Goal: Task Accomplishment & Management: Manage account settings

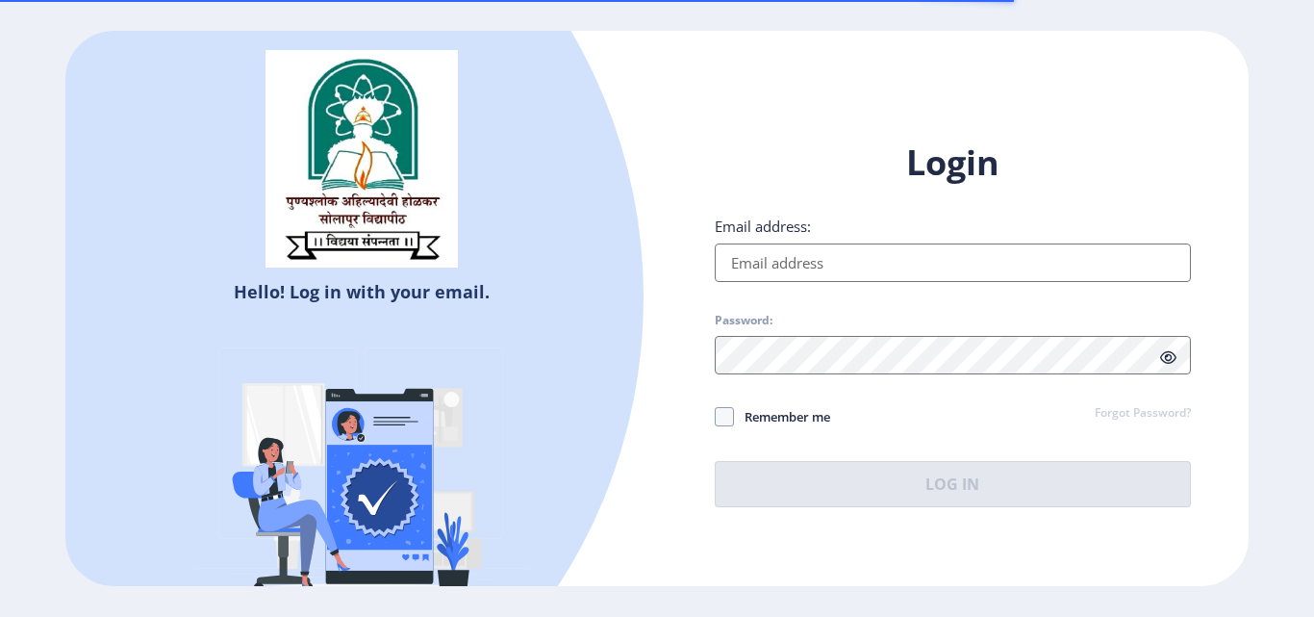
click at [838, 271] on input "Email address:" at bounding box center [953, 262] width 476 height 38
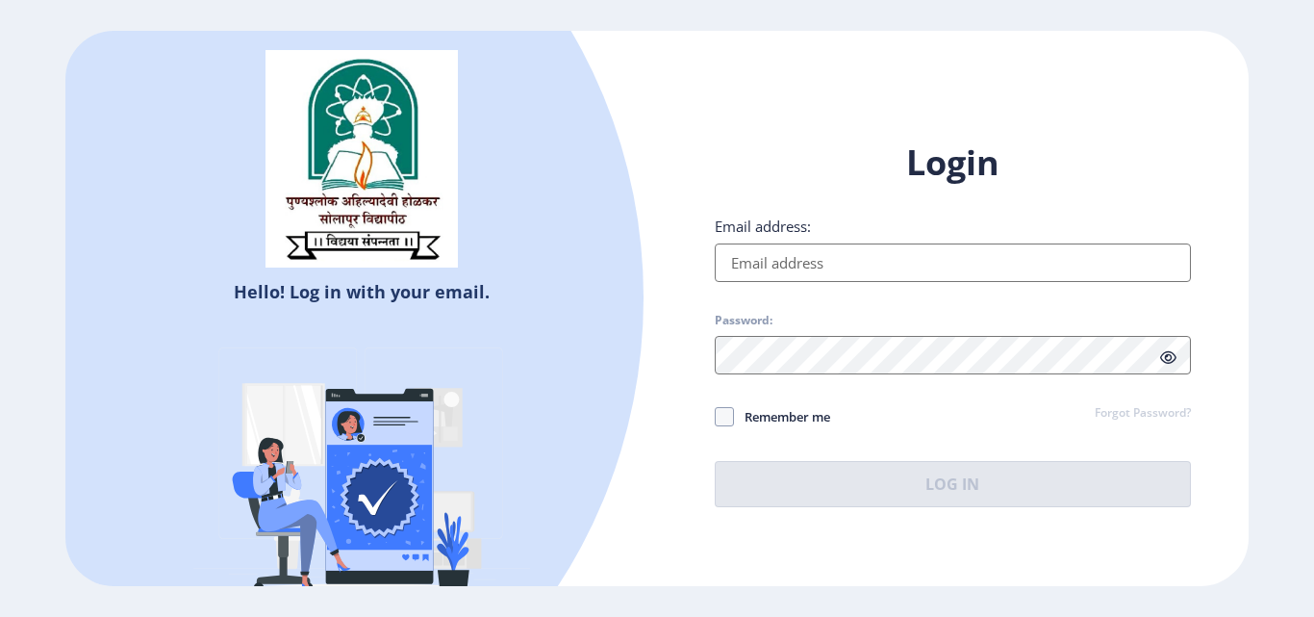
type input "[EMAIL_ADDRESS][DOMAIN_NAME]"
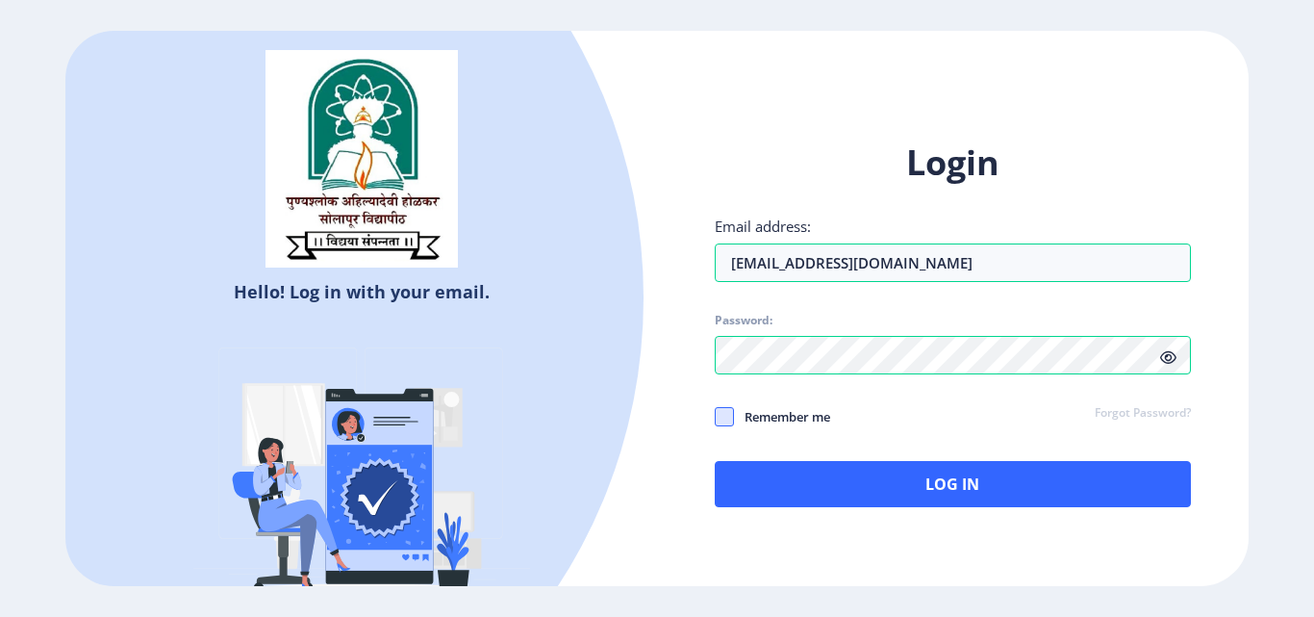
click at [724, 416] on span at bounding box center [724, 416] width 19 height 19
click at [716, 417] on input "Remember me" at bounding box center [715, 417] width 1 height 1
checkbox input "true"
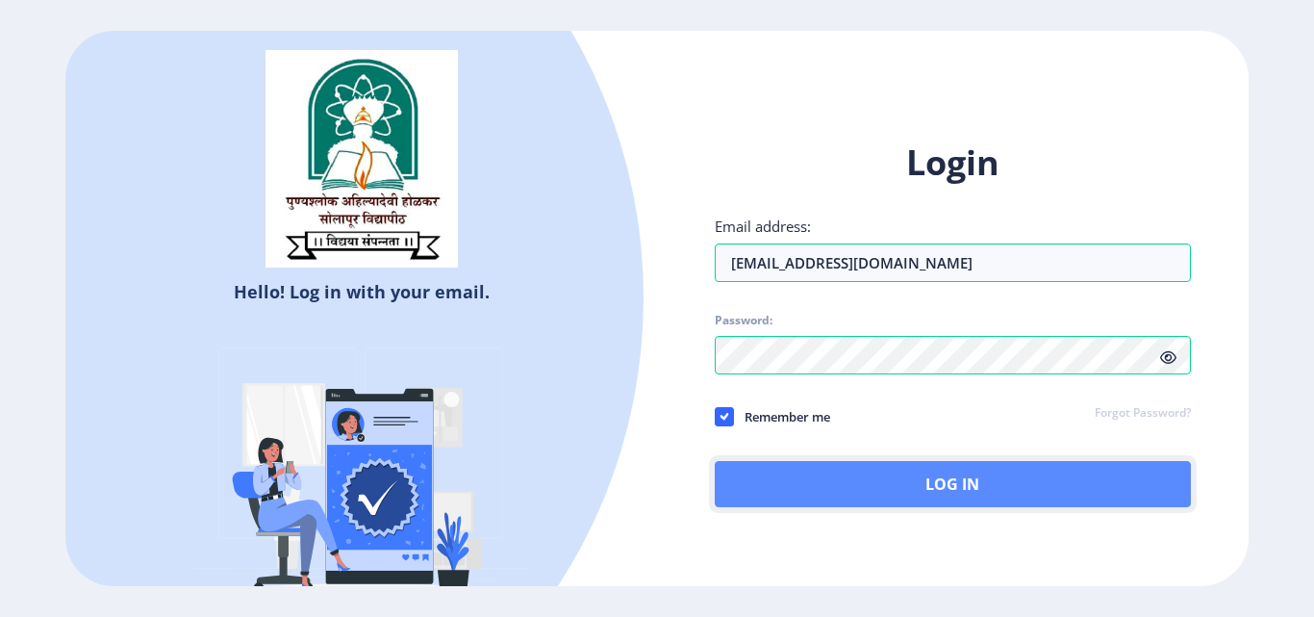
click at [915, 481] on button "Log In" at bounding box center [953, 484] width 476 height 46
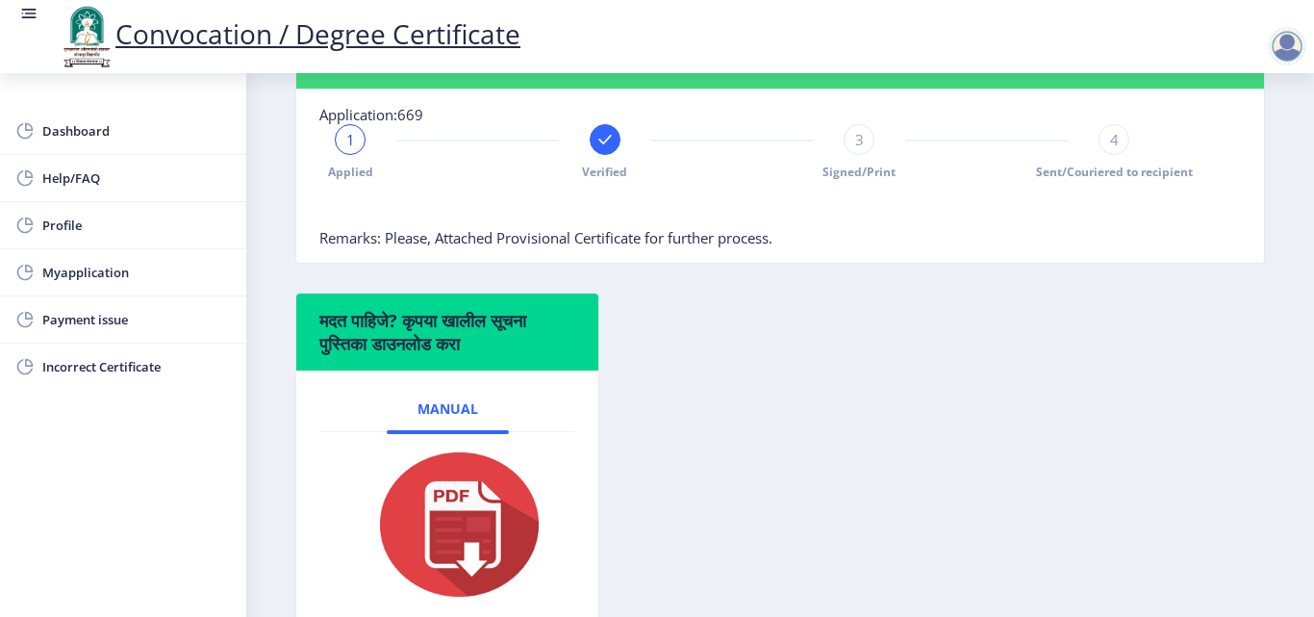
scroll to position [582, 0]
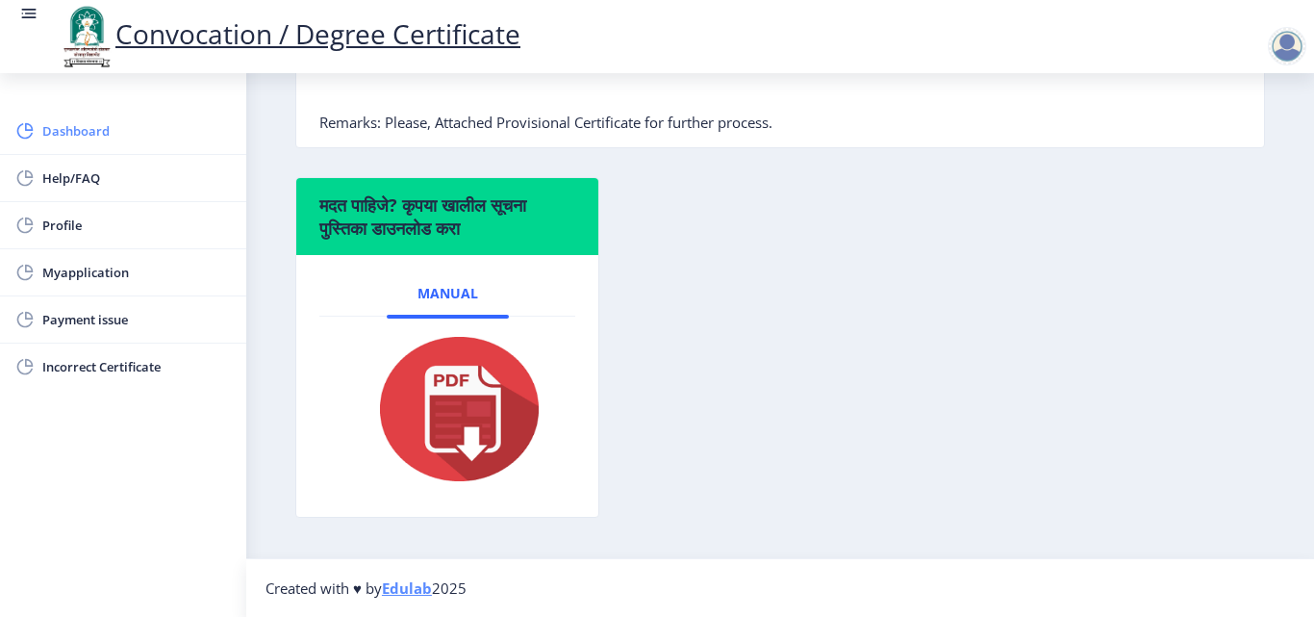
click at [98, 135] on span "Dashboard" at bounding box center [136, 130] width 189 height 23
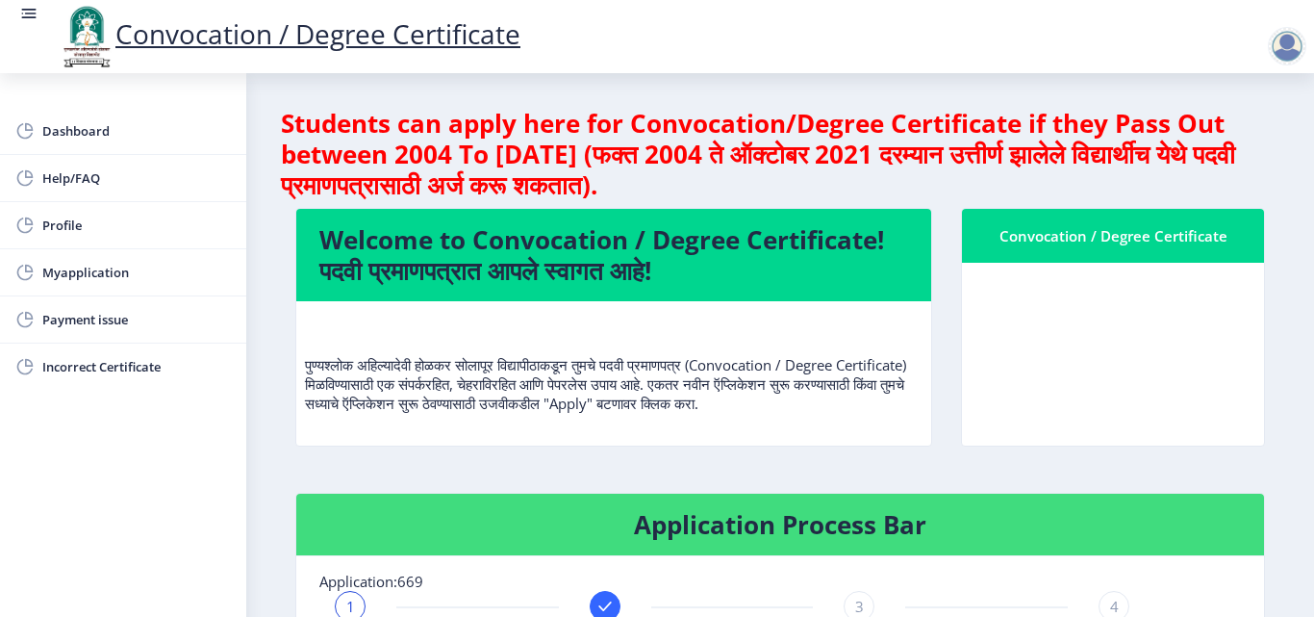
click at [1052, 238] on div "Convocation / Degree Certificate" at bounding box center [1113, 235] width 256 height 23
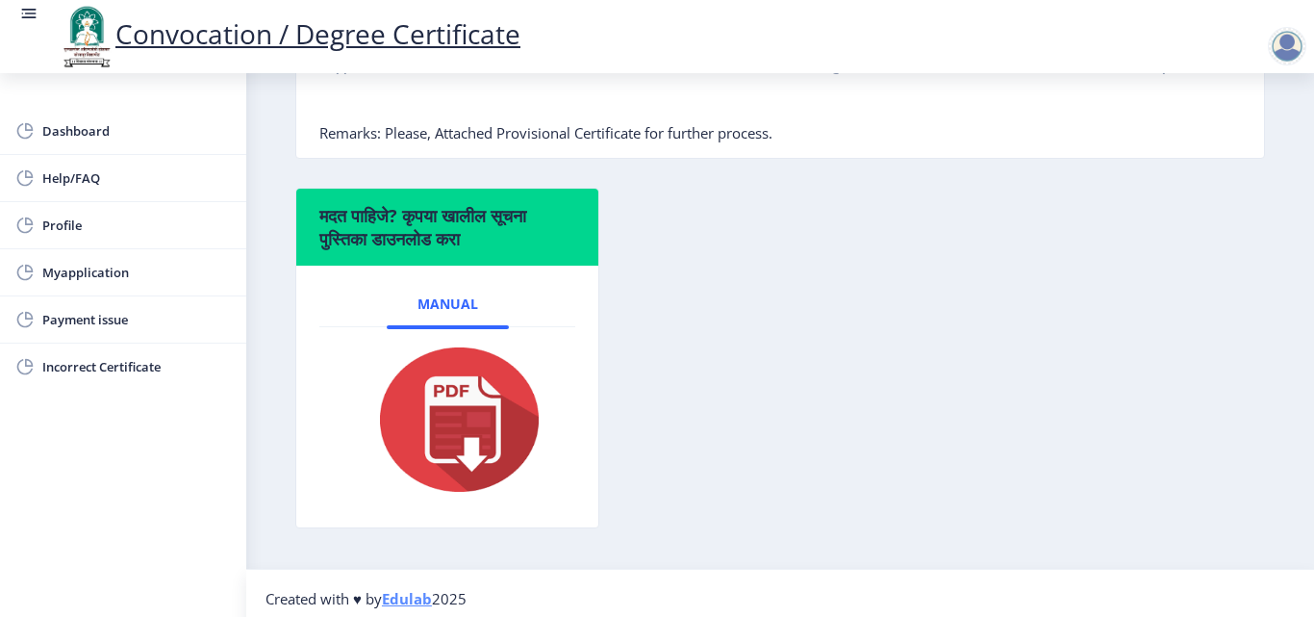
scroll to position [577, 0]
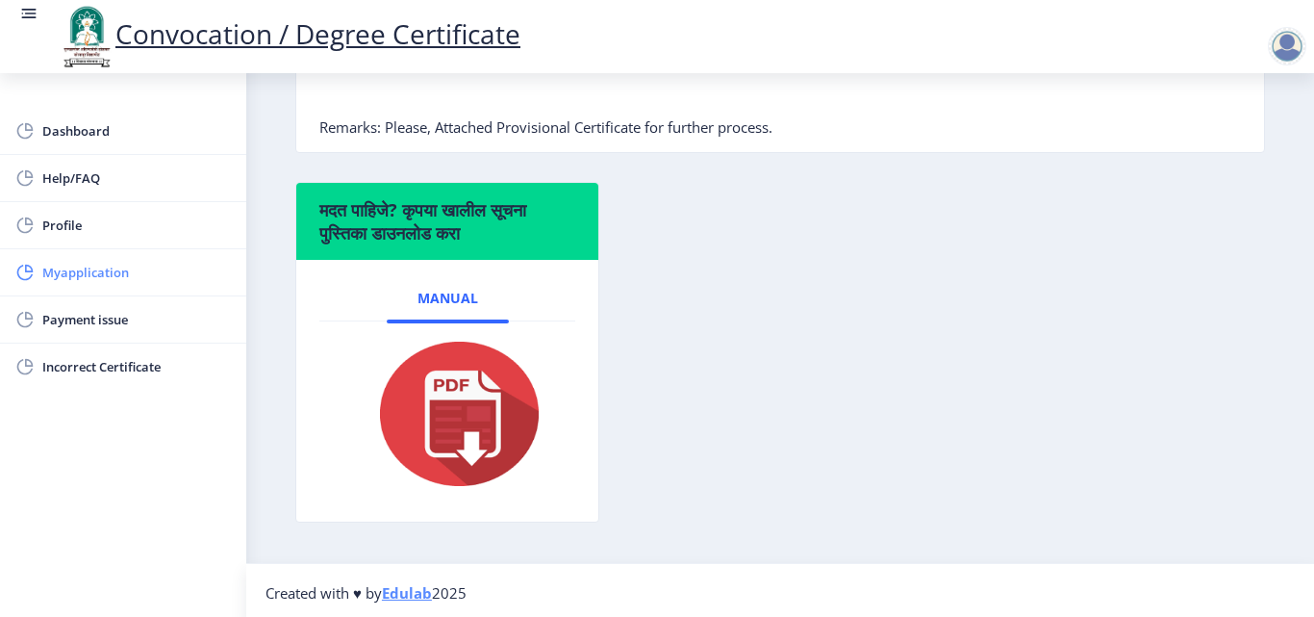
click at [77, 276] on span "Myapplication" at bounding box center [136, 272] width 189 height 23
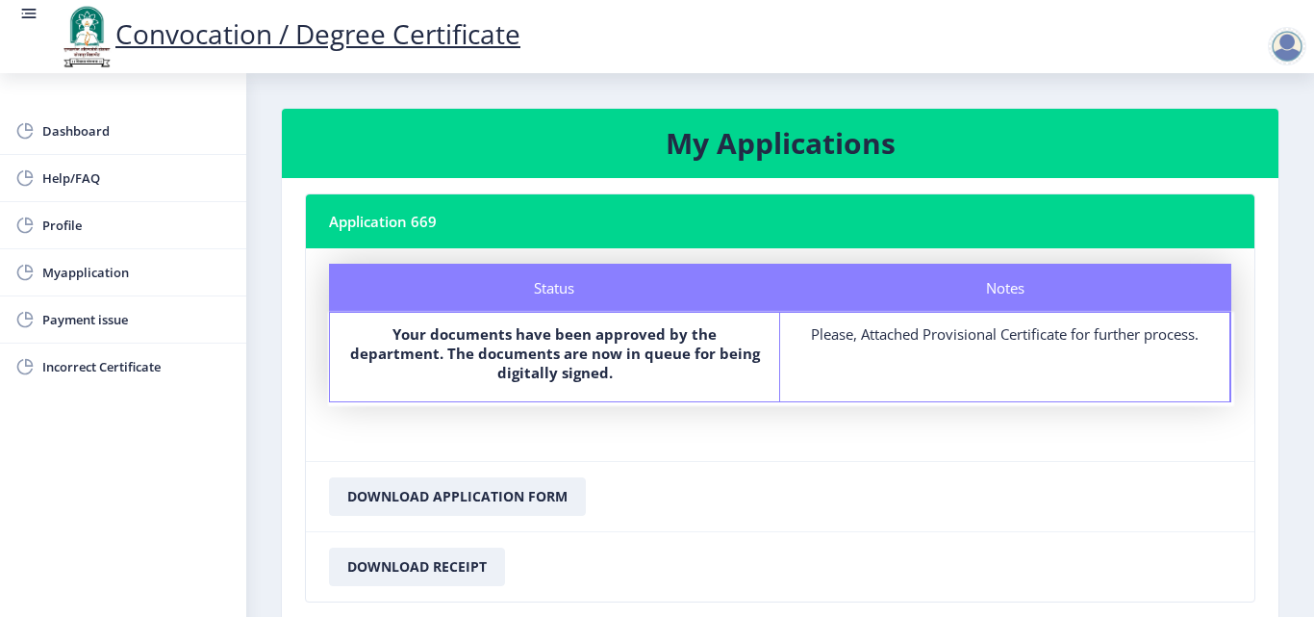
click at [1281, 36] on div at bounding box center [1287, 46] width 38 height 38
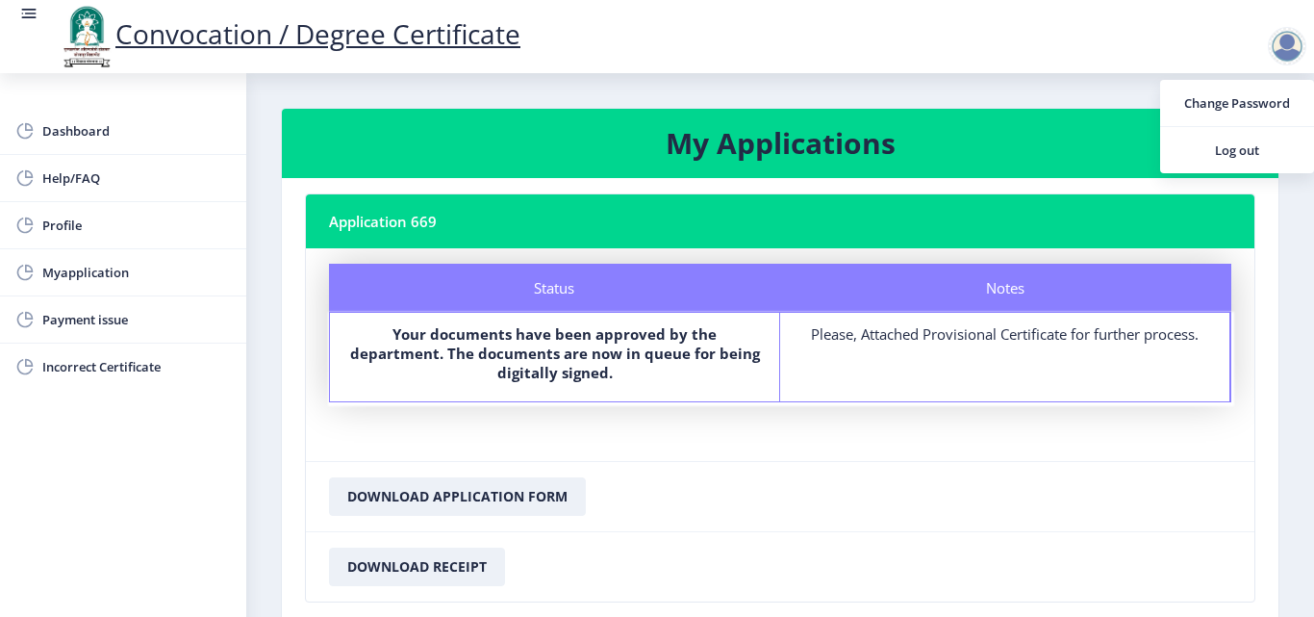
click at [783, 35] on div "Convocation / Degree Certificate" at bounding box center [676, 36] width 1314 height 65
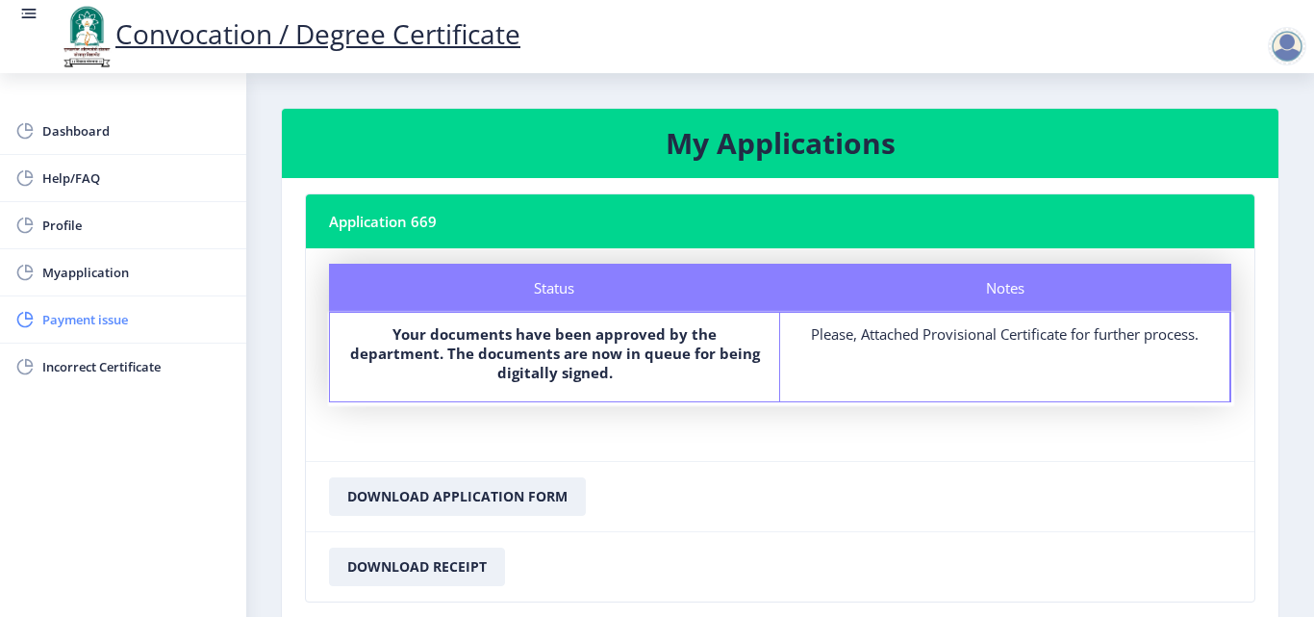
click at [83, 319] on span "Payment issue" at bounding box center [136, 319] width 189 height 23
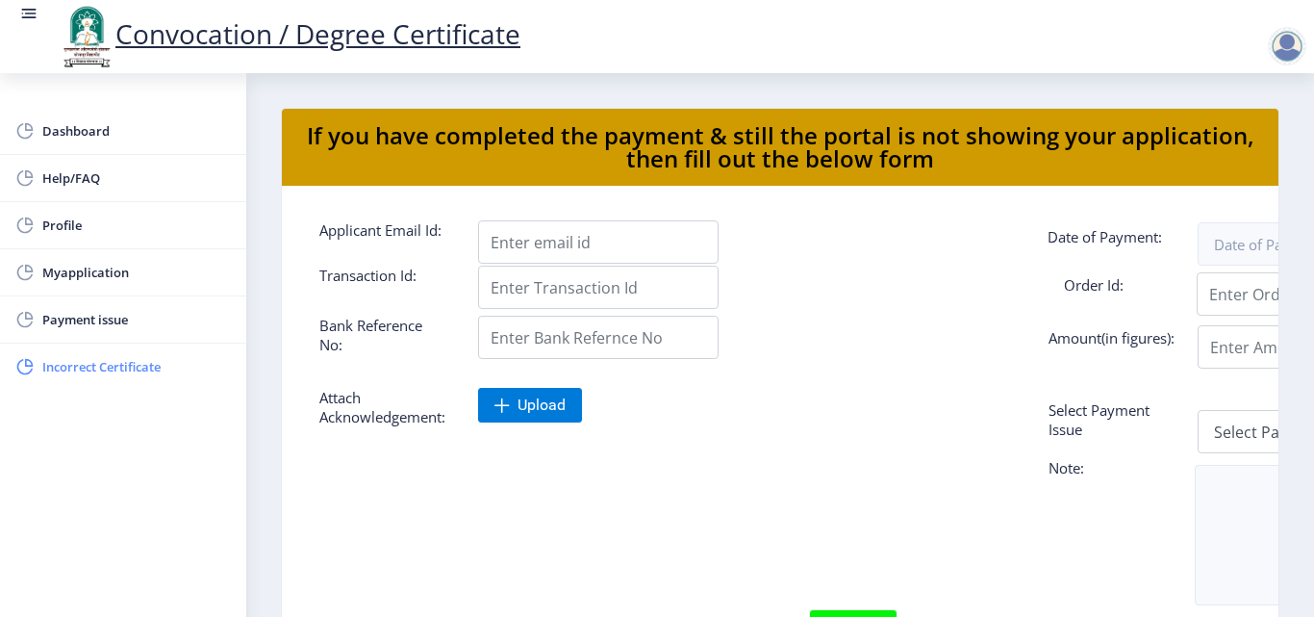
click at [99, 366] on span "Incorrect Certificate" at bounding box center [136, 366] width 189 height 23
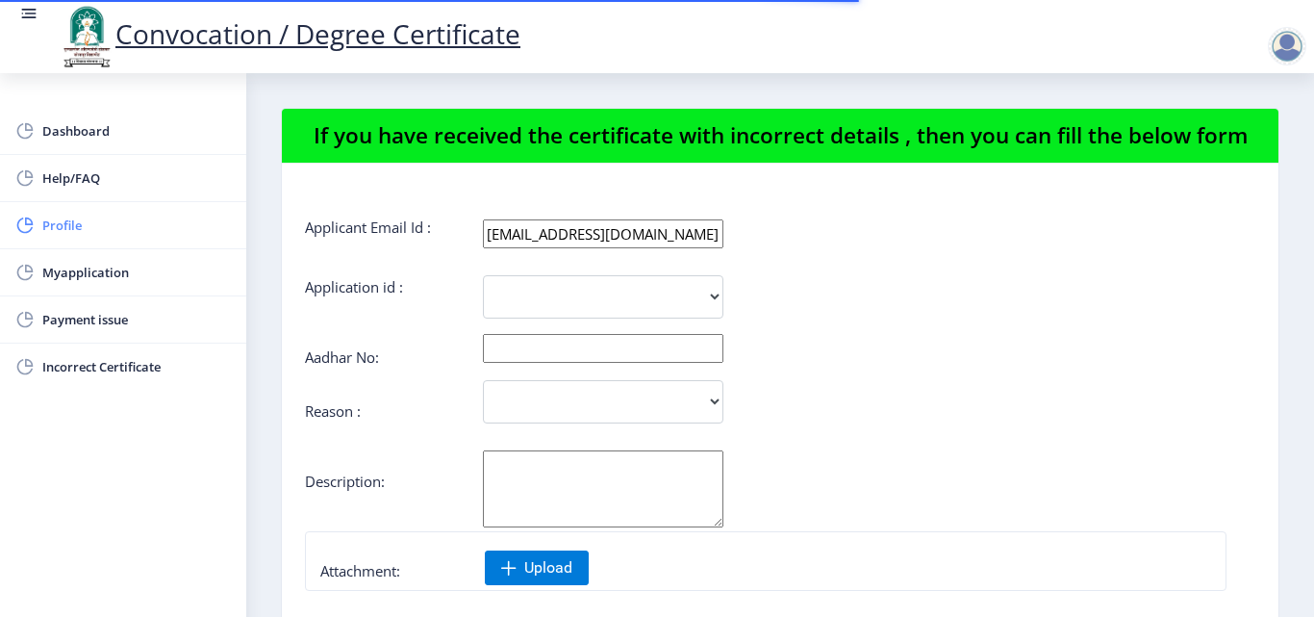
click at [68, 230] on span "Profile" at bounding box center [136, 225] width 189 height 23
select select
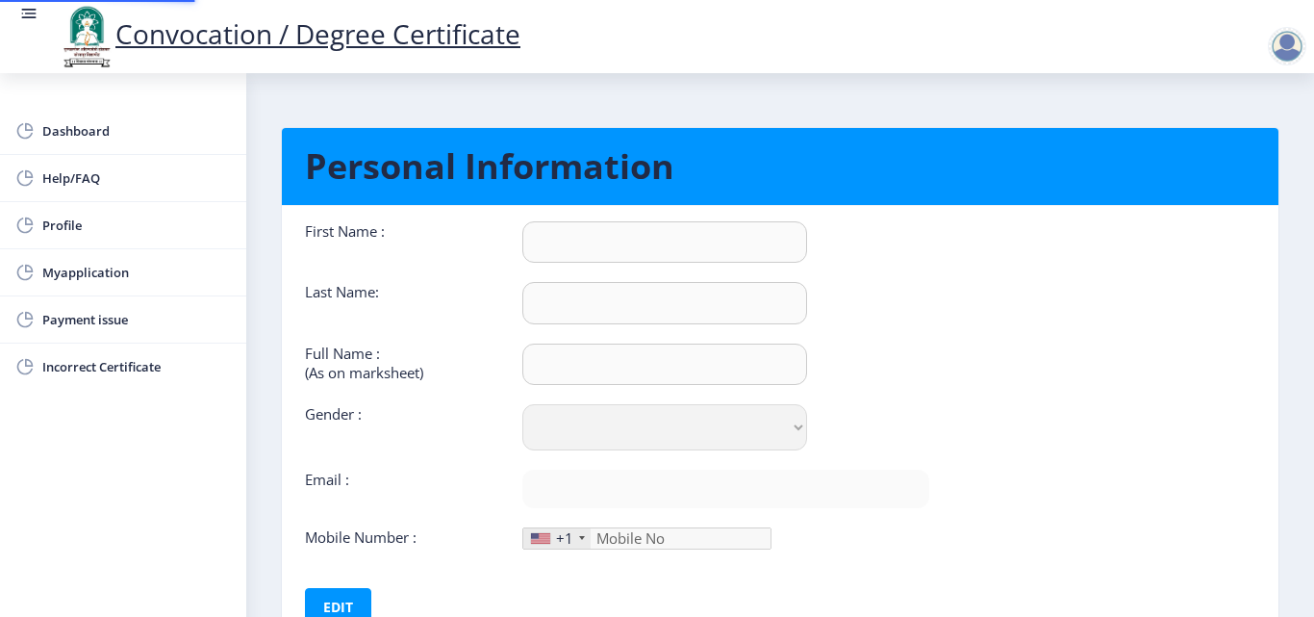
type input "AZRODDIN"
type input "[PERSON_NAME]"
type input "[PERSON_NAME] AZRODDIN MURTUJ"
select select "[DEMOGRAPHIC_DATA]"
type input "[EMAIL_ADDRESS][DOMAIN_NAME]"
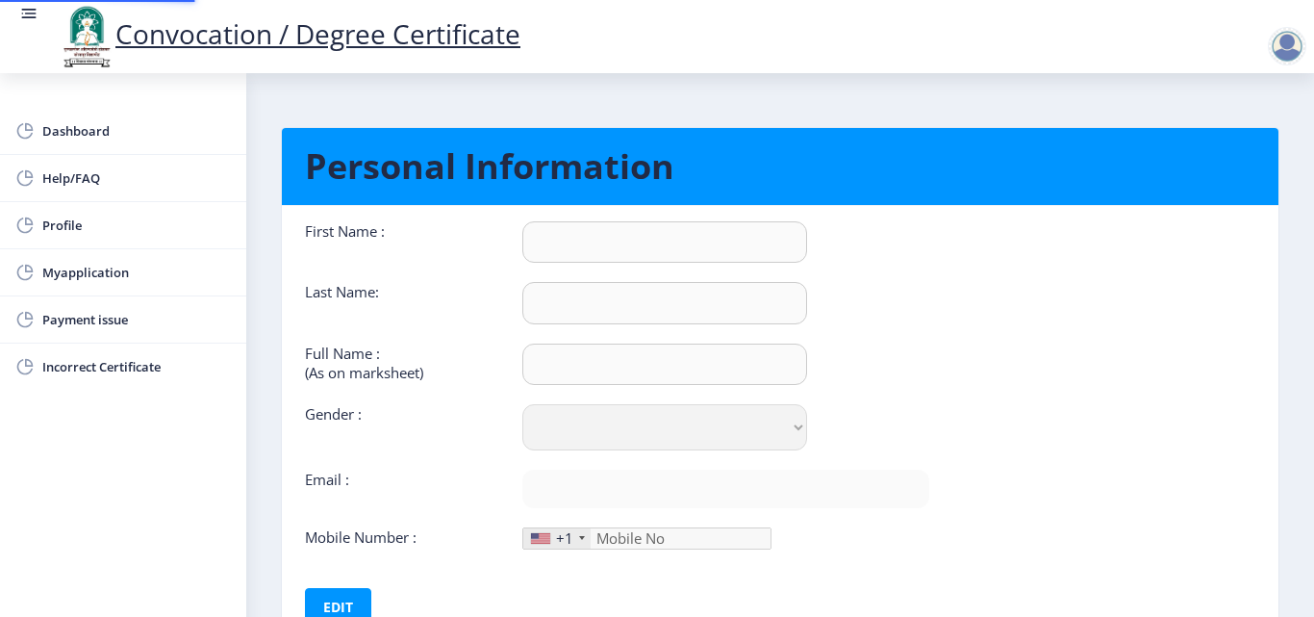
type input "9028911038"
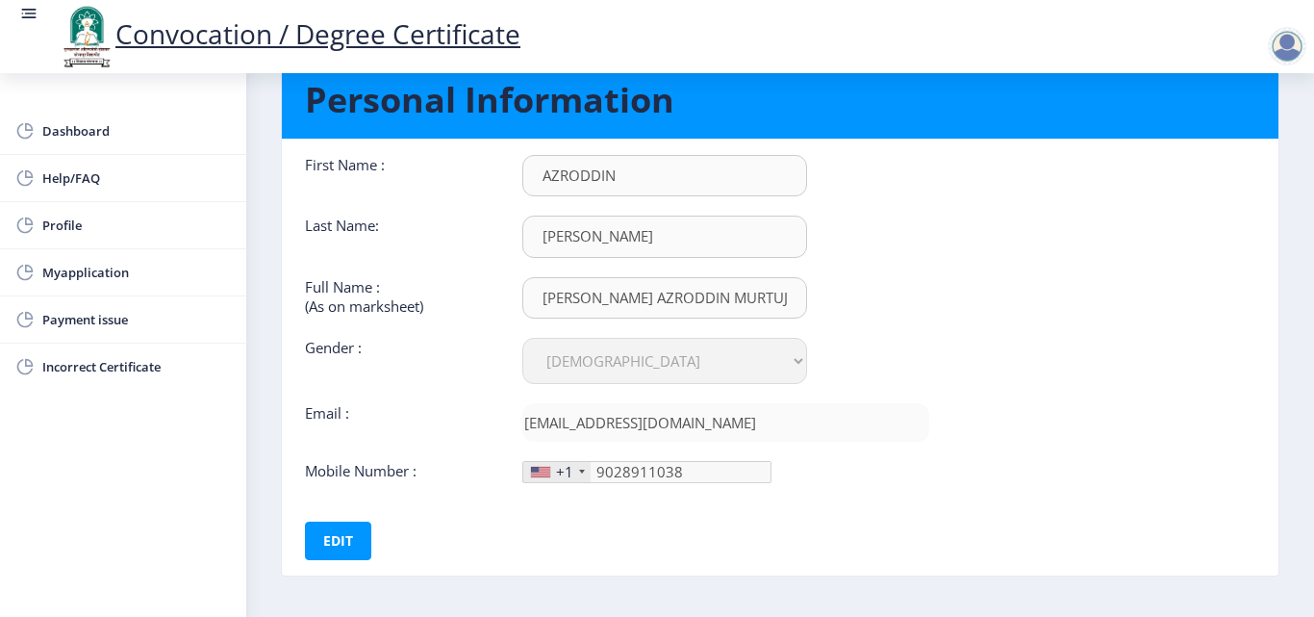
scroll to position [144, 0]
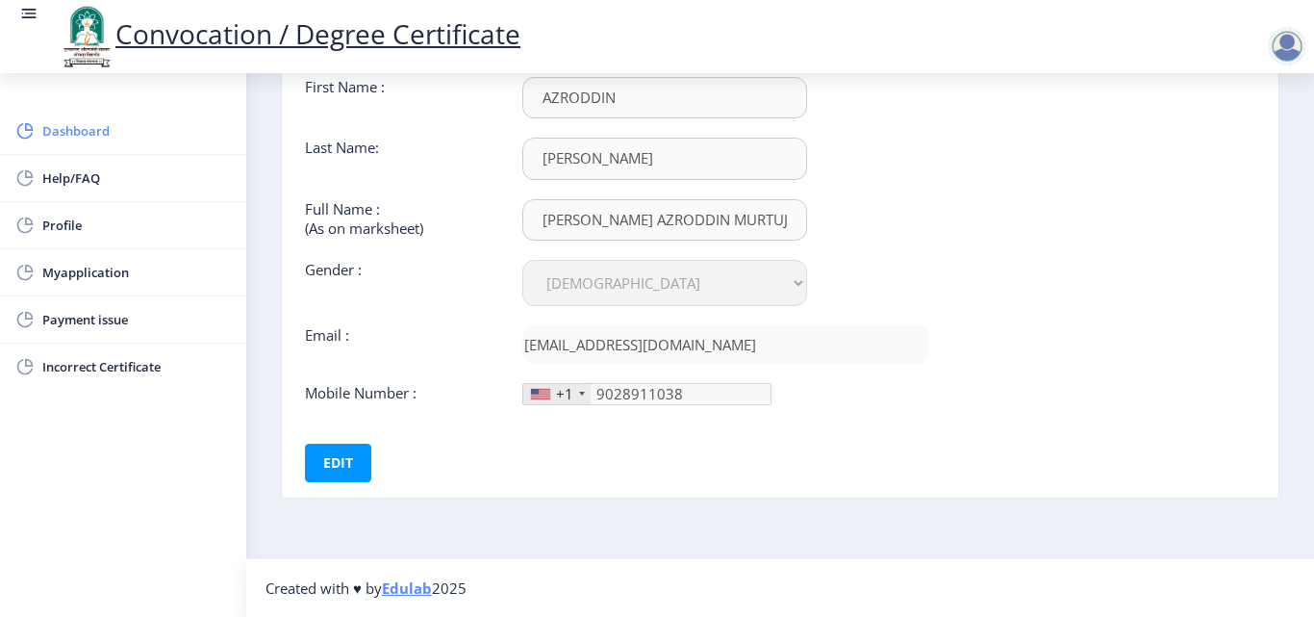
click at [79, 130] on span "Dashboard" at bounding box center [136, 130] width 189 height 23
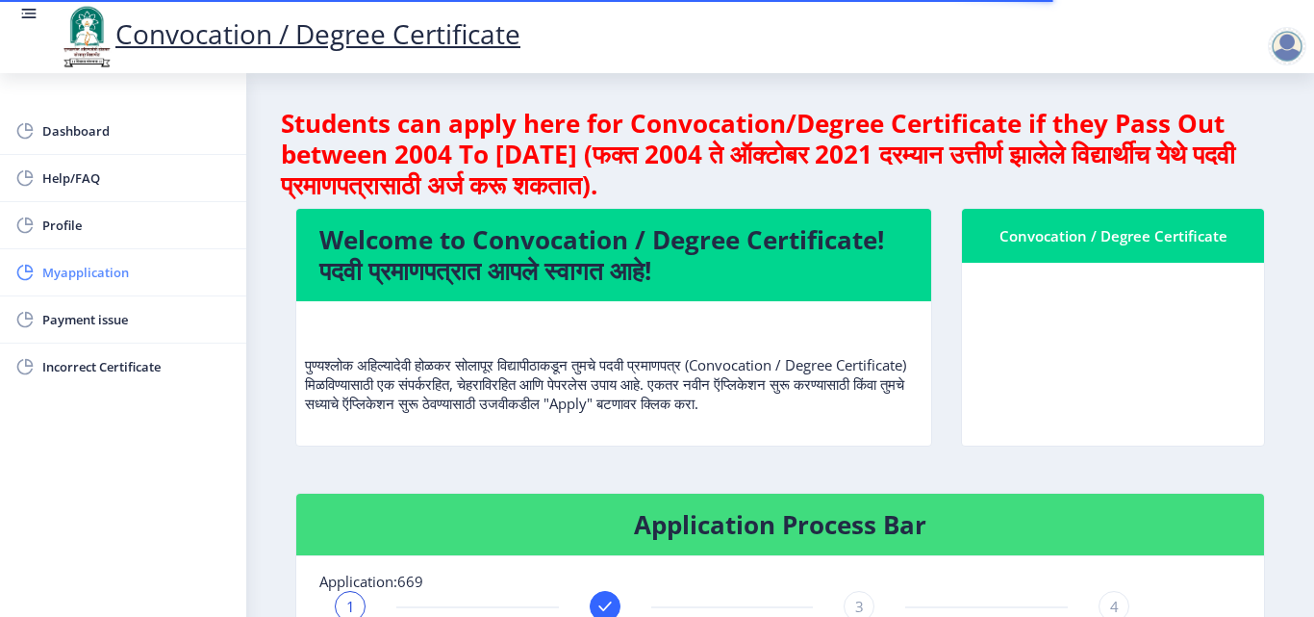
click at [91, 274] on span "Myapplication" at bounding box center [136, 272] width 189 height 23
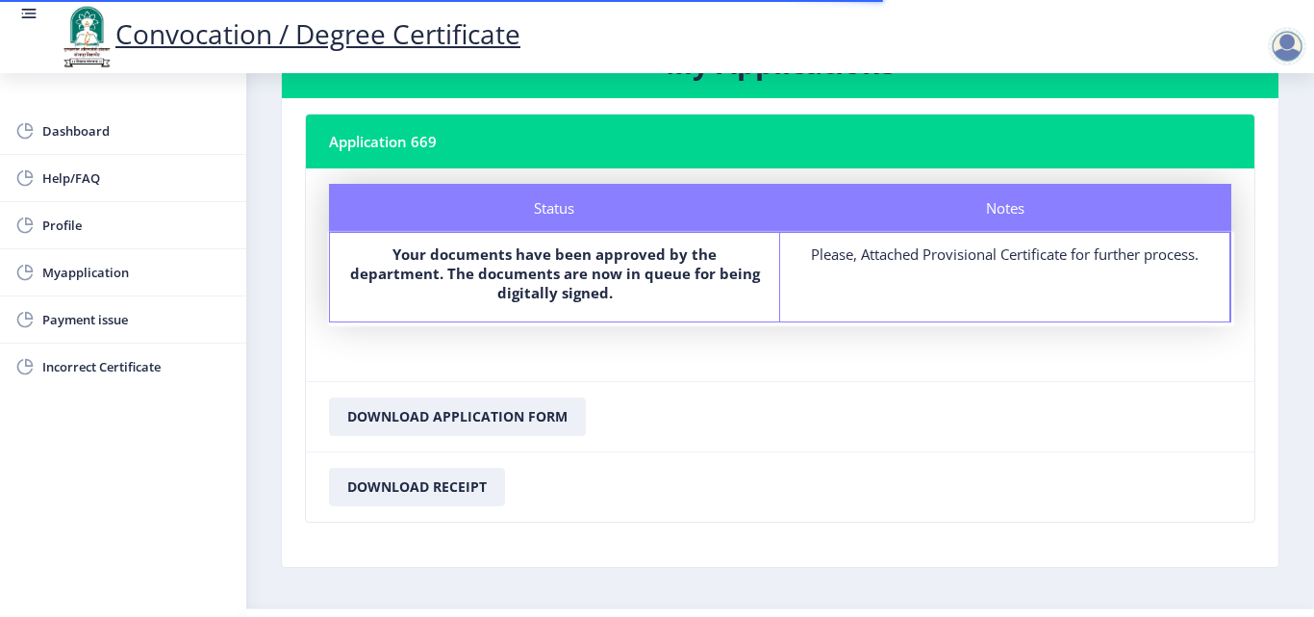
scroll to position [130, 0]
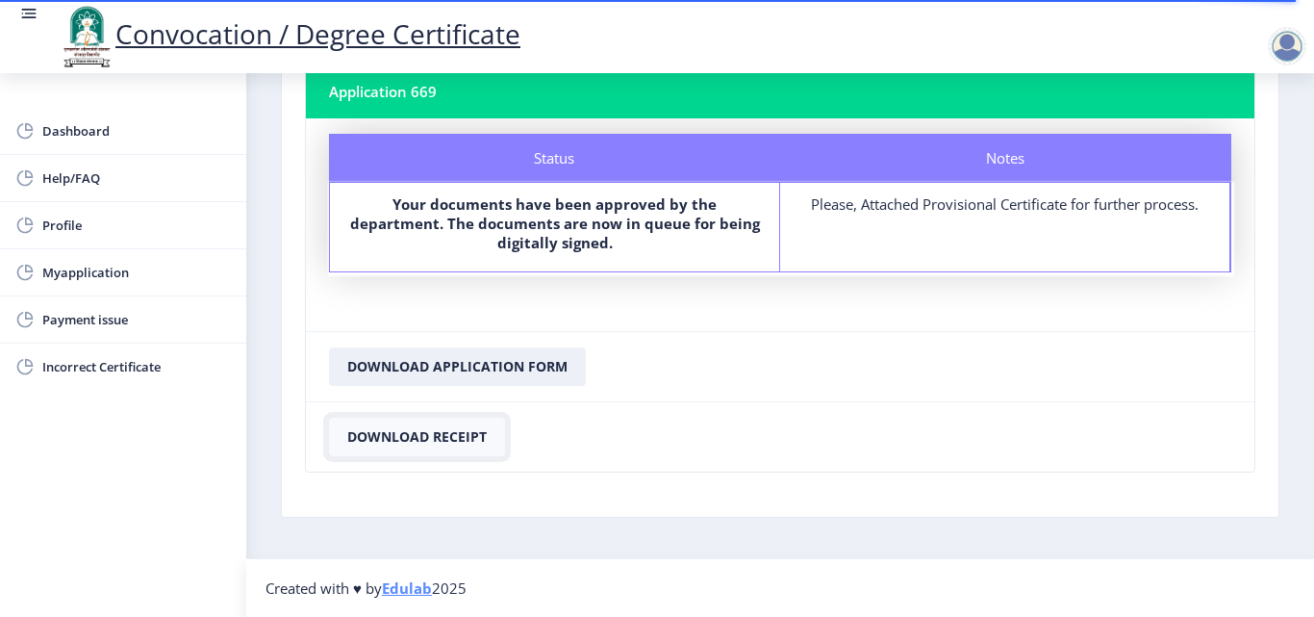
click at [403, 435] on button "Download Receipt" at bounding box center [417, 437] width 176 height 38
click at [433, 438] on button "Download Receipt" at bounding box center [417, 437] width 176 height 38
click at [392, 442] on button "Download Receipt" at bounding box center [417, 437] width 176 height 38
click at [436, 431] on button "Download Receipt" at bounding box center [417, 437] width 176 height 38
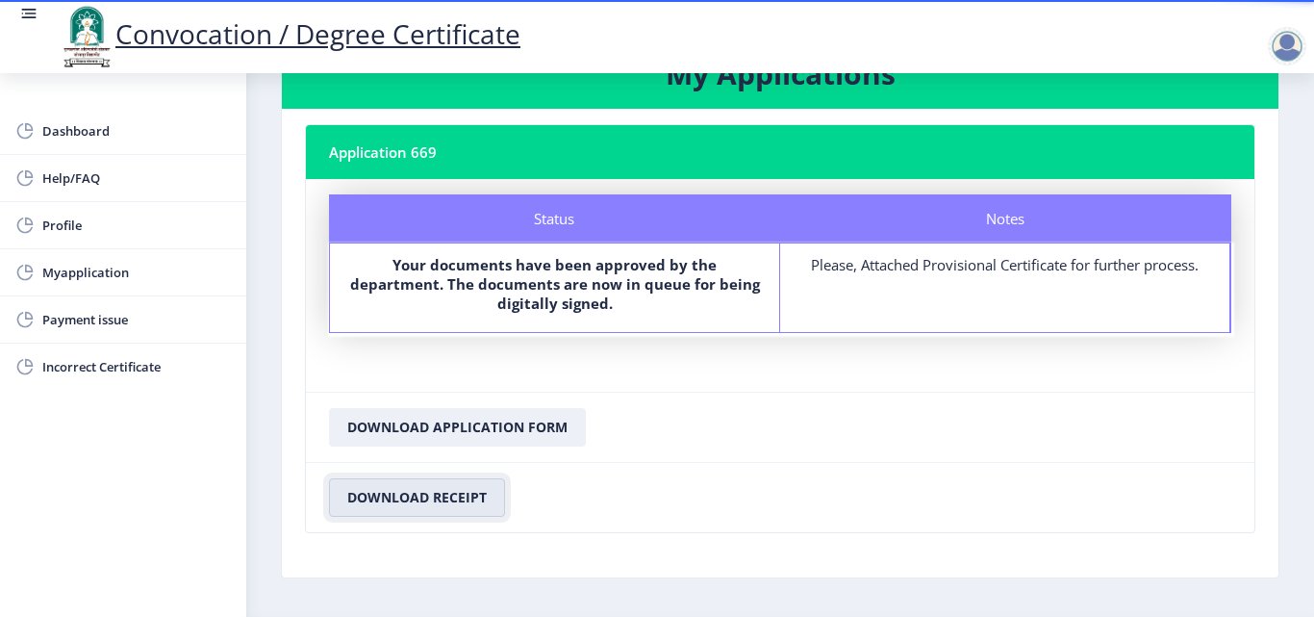
scroll to position [0, 0]
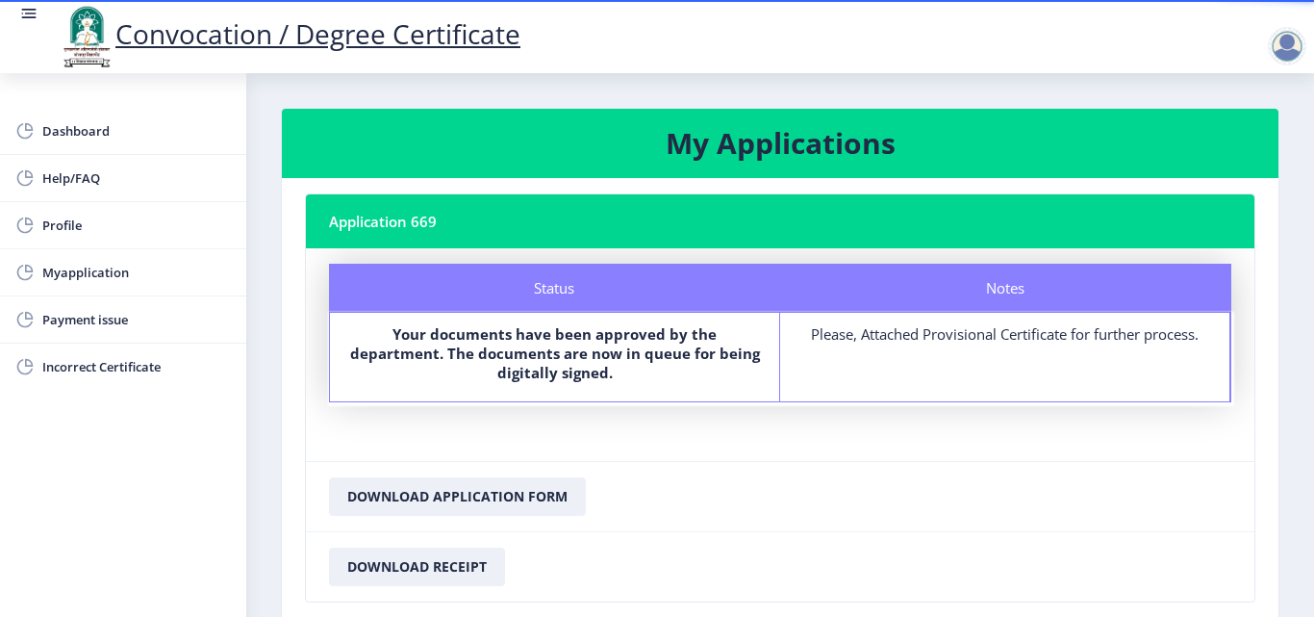
click at [1281, 46] on div at bounding box center [1287, 46] width 38 height 38
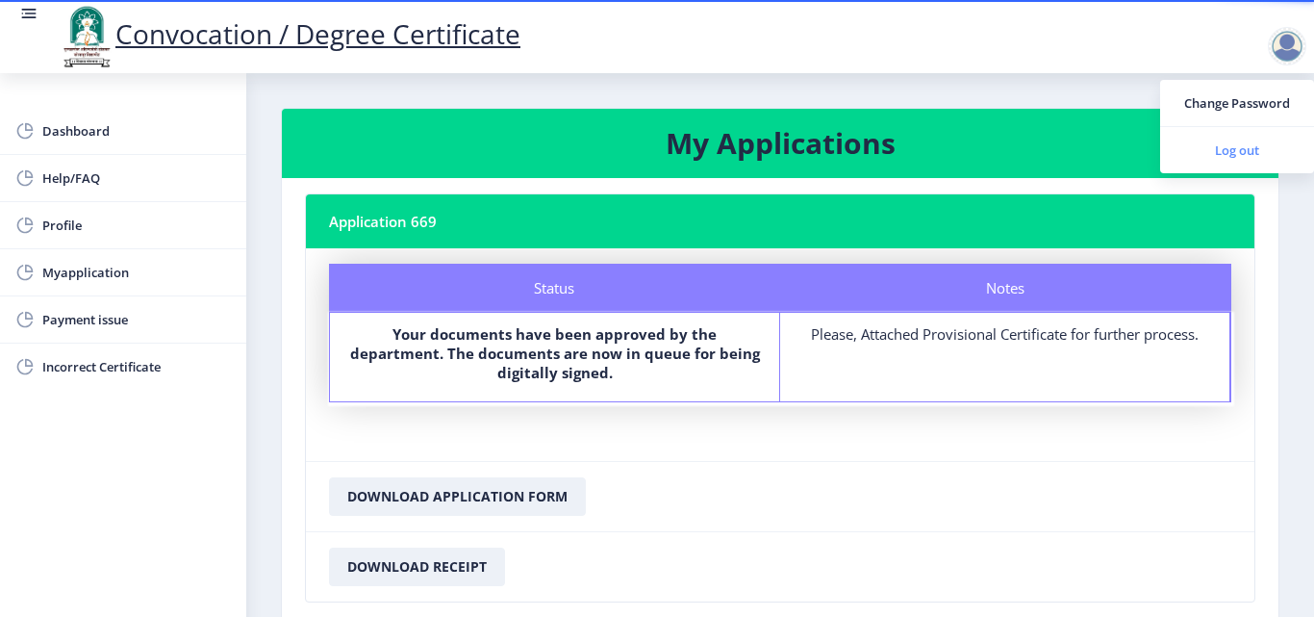
click at [1199, 150] on span "Log out" at bounding box center [1237, 150] width 123 height 23
